Goal: Find contact information: Find contact information

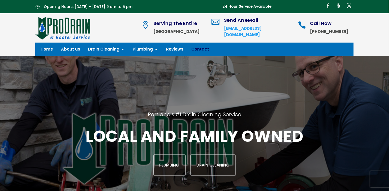
click at [194, 49] on link "Contact" at bounding box center [200, 50] width 18 height 6
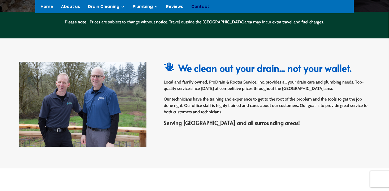
scroll to position [220, 0]
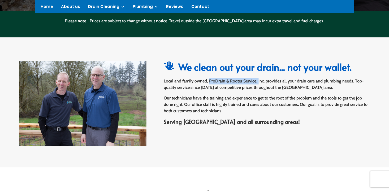
drag, startPoint x: 209, startPoint y: 81, endPoint x: 257, endPoint y: 80, distance: 48.1
click at [257, 80] on p "Local and family owned, ProDrain & Rooter Service, Inc. provides all your drain…" at bounding box center [267, 86] width 206 height 17
copy p "ProDrain & Rooter Service,"
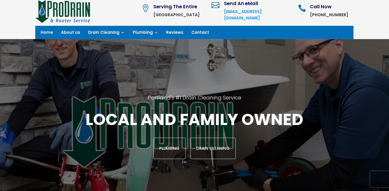
scroll to position [0, 0]
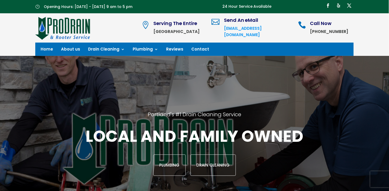
click at [292, 31] on div " Send An eMail office@prodrainpdx.com" at bounding box center [252, 28] width 80 height 20
drag, startPoint x: 294, startPoint y: 30, endPoint x: 259, endPoint y: 31, distance: 35.3
click at [259, 31] on div " Send An eMail office@prodrainpdx.com" at bounding box center [252, 28] width 80 height 20
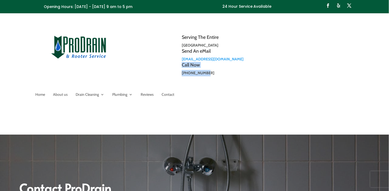
drag, startPoint x: 209, startPoint y: 71, endPoint x: 176, endPoint y: 71, distance: 33.7
click at [176, 71] on div " Call Now [PHONE_NUMBER]" at bounding box center [242, 69] width 146 height 14
click at [212, 72] on p "[PHONE_NUMBER]" at bounding box center [249, 73] width 134 height 6
drag, startPoint x: 182, startPoint y: 72, endPoint x: 209, endPoint y: 74, distance: 28.0
click at [209, 74] on div "Call Now [PHONE_NUMBER]" at bounding box center [246, 69] width 137 height 14
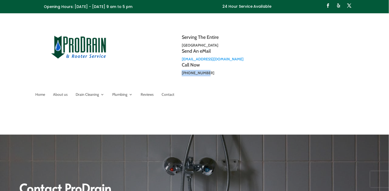
copy strong "[PHONE_NUMBER]"
